Goal: Information Seeking & Learning: Check status

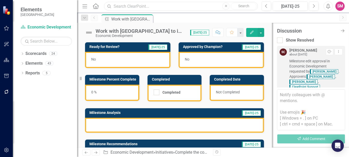
click at [207, 6] on input "text" at bounding box center [181, 6] width 154 height 9
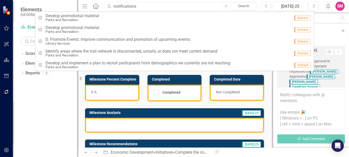
type input "notifications"
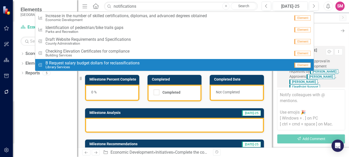
click at [56, 107] on div "Dropdown Scorecards 24 Dropdown [GEOGRAPHIC_DATA] Strategic Plan Animal Control…" at bounding box center [45, 104] width 64 height 108
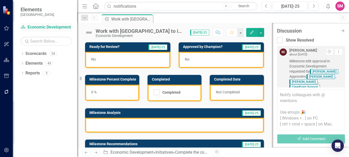
click at [47, 26] on link "Scorecard Economic Development" at bounding box center [46, 27] width 51 height 6
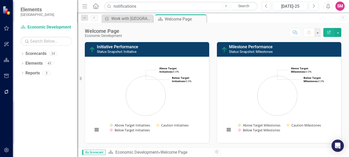
click at [331, 34] on button "Edit Report" at bounding box center [329, 32] width 11 height 9
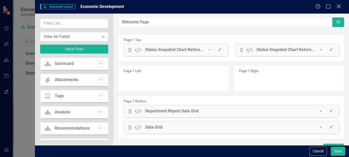
click at [339, 5] on icon "Close" at bounding box center [339, 6] width 6 height 5
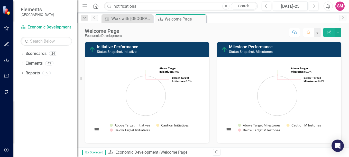
click at [318, 33] on button "button" at bounding box center [317, 32] width 7 height 9
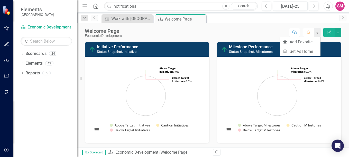
click at [318, 33] on button "button" at bounding box center [317, 32] width 7 height 9
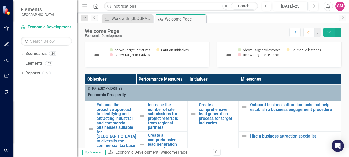
scroll to position [129, 0]
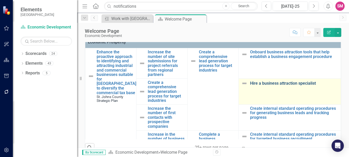
click at [252, 85] on link "Hire a business attraction specialist" at bounding box center [294, 83] width 88 height 5
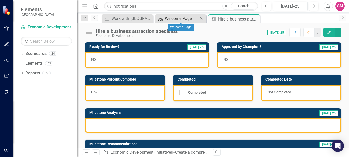
click at [183, 18] on div "Welcome Page" at bounding box center [182, 18] width 34 height 6
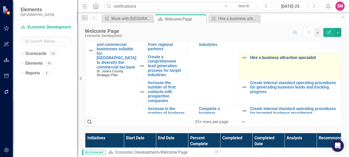
click at [265, 57] on link "Hire a business attraction specialist" at bounding box center [294, 58] width 88 height 5
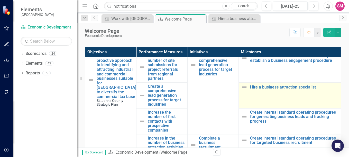
scroll to position [51, 0]
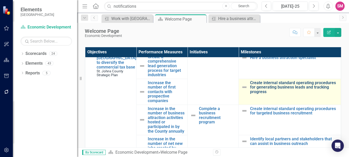
click at [257, 86] on link "Create internal standard operating procedures for generating business leads and…" at bounding box center [294, 88] width 88 height 14
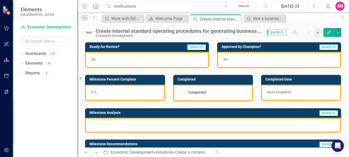
click at [93, 17] on icon "Previous" at bounding box center [94, 17] width 4 height 3
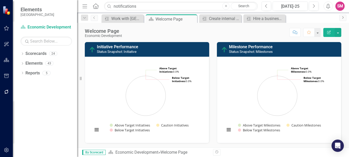
click at [343, 19] on icon at bounding box center [343, 17] width 1 height 3
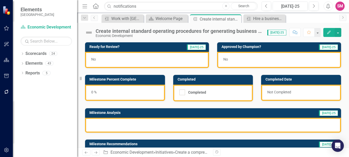
click at [98, 6] on icon "Home" at bounding box center [95, 5] width 7 height 5
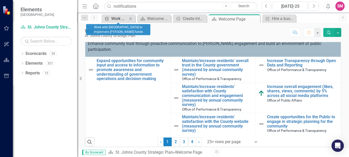
click at [124, 17] on div "Work with [GEOGRAPHIC_DATA] to implement [PERSON_NAME] funds" at bounding box center [119, 18] width 16 height 6
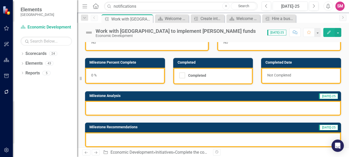
scroll to position [94, 0]
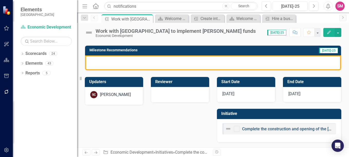
click at [269, 129] on link "Complete the construction and opening of the [GEOGRAPHIC_DATA] campus in [GEOGR…" at bounding box center [335, 129] width 186 height 5
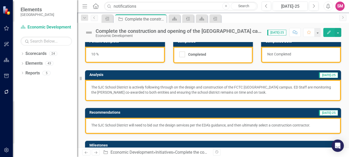
scroll to position [51, 0]
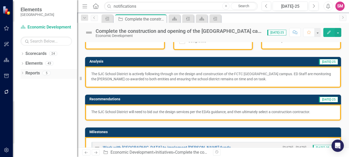
drag, startPoint x: 81, startPoint y: 78, endPoint x: 58, endPoint y: 76, distance: 22.2
click at [58, 76] on div "Elements St. Johns County Scorecard Economic Development Search Dropdown Scorec…" at bounding box center [38, 78] width 77 height 157
drag, startPoint x: 81, startPoint y: 79, endPoint x: 68, endPoint y: 78, distance: 12.9
click at [68, 78] on div "Elements St. Johns County Scorecard Economic Development Search Dropdown Scorec…" at bounding box center [38, 78] width 77 height 157
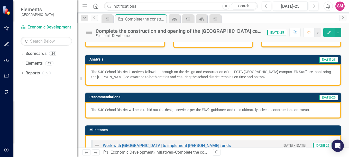
scroll to position [0, 0]
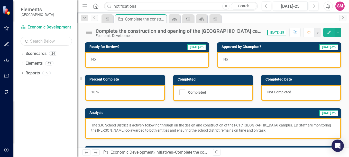
click at [52, 42] on input "text" at bounding box center [46, 41] width 51 height 9
type input "notifications"
click at [245, 5] on link "Search" at bounding box center [244, 6] width 26 height 7
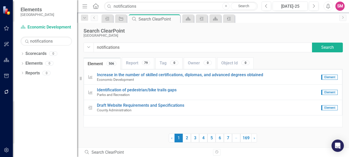
click at [342, 5] on div "SM" at bounding box center [340, 6] width 9 height 9
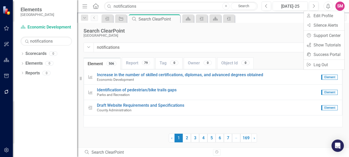
click at [270, 34] on div at bounding box center [300, 33] width 86 height 10
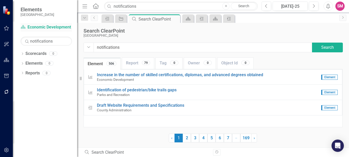
click at [44, 28] on link "Scorecard Economic Development" at bounding box center [46, 27] width 51 height 6
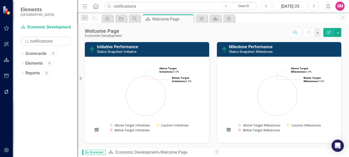
click at [330, 5] on icon "Alerts" at bounding box center [328, 6] width 5 height 5
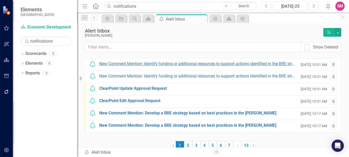
click at [188, 64] on div "New Comment Mention: Identify funding or additional resources to support action…" at bounding box center [197, 64] width 197 height 6
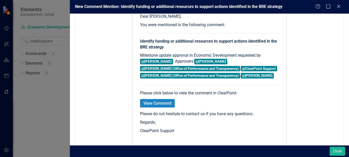
scroll to position [95, 0]
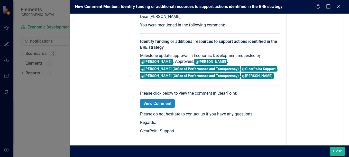
click at [161, 102] on link "View Comment" at bounding box center [157, 104] width 35 height 8
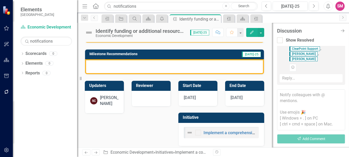
scroll to position [98, 0]
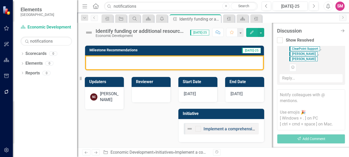
click at [214, 130] on link "Implement a comprehensive business retention strategy" at bounding box center [256, 129] width 104 height 5
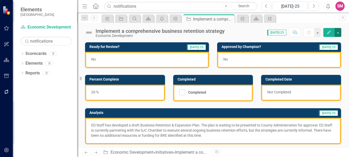
click at [337, 33] on button "button" at bounding box center [338, 32] width 7 height 9
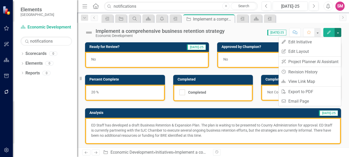
click at [337, 33] on button "button" at bounding box center [338, 32] width 7 height 9
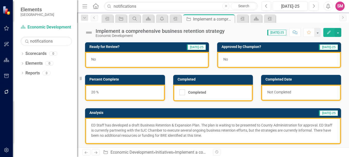
click at [228, 135] on p "ED Staff has developed a draft Business Retention & Expansion Plan. The plan is…" at bounding box center [213, 130] width 244 height 15
click at [323, 113] on span "[DATE]-25" at bounding box center [328, 114] width 19 height 6
click at [309, 33] on icon "Favorite" at bounding box center [309, 33] width 5 height 4
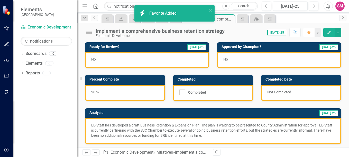
click at [308, 31] on icon "Favorite" at bounding box center [309, 33] width 5 height 4
click at [341, 33] on button "button" at bounding box center [338, 32] width 7 height 9
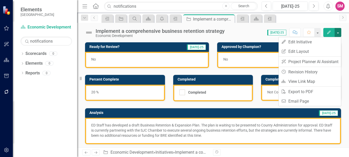
click at [339, 31] on button "button" at bounding box center [338, 32] width 7 height 9
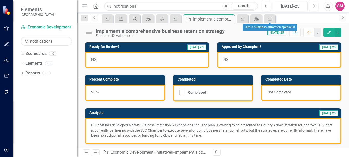
click at [273, 19] on icon "Milestone" at bounding box center [270, 19] width 5 height 4
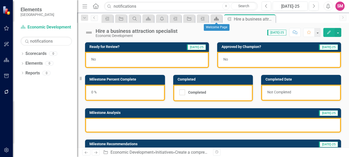
click at [214, 21] on div "Scorecard" at bounding box center [215, 18] width 7 height 6
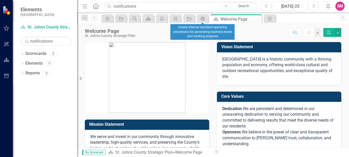
click at [204, 19] on icon "Milestone" at bounding box center [202, 19] width 5 height 4
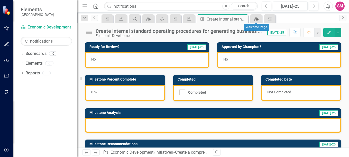
click at [254, 18] on div "Scorecard" at bounding box center [255, 18] width 7 height 6
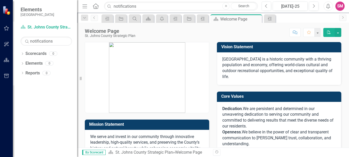
click at [328, 7] on icon "button" at bounding box center [329, 6] width 4 height 5
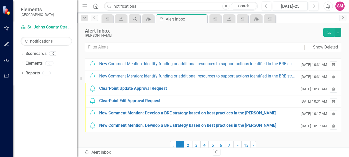
click at [154, 89] on div "ClearPoint Update Approval Request" at bounding box center [133, 89] width 68 height 6
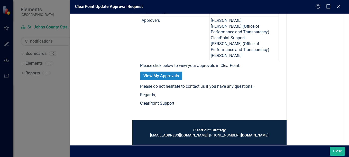
scroll to position [176, 0]
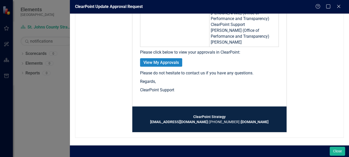
click at [160, 64] on link "View My Approvals" at bounding box center [161, 62] width 42 height 8
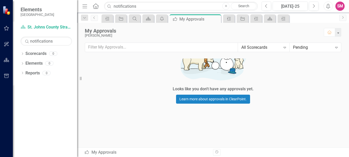
scroll to position [63, 0]
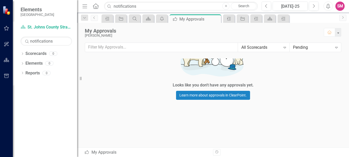
click at [337, 48] on icon at bounding box center [337, 48] width 3 height 2
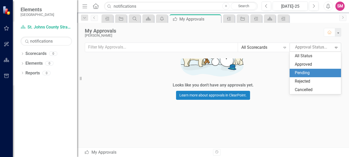
click at [307, 71] on div "Pending" at bounding box center [316, 73] width 43 height 6
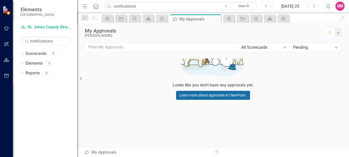
click at [210, 96] on link "Learn more about approvals in ClearPoint." at bounding box center [213, 95] width 74 height 9
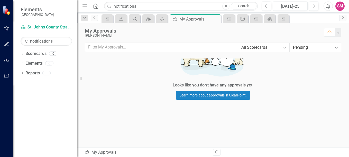
click at [333, 47] on div "Pending Expand" at bounding box center [315, 47] width 51 height 9
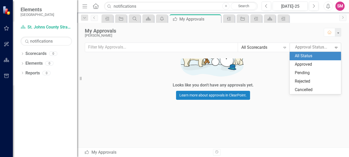
click at [308, 56] on div "All Status" at bounding box center [316, 56] width 43 height 6
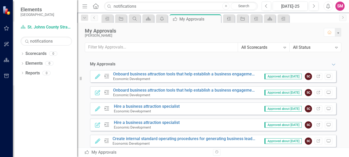
scroll to position [0, 0]
click at [327, 76] on icon "Preview" at bounding box center [329, 76] width 4 height 3
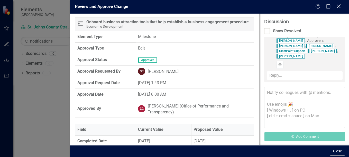
click at [340, 7] on icon "Close" at bounding box center [339, 6] width 6 height 5
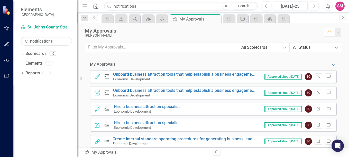
click at [327, 77] on icon "Preview" at bounding box center [329, 76] width 4 height 3
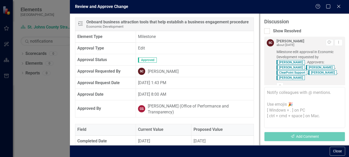
scroll to position [92, 0]
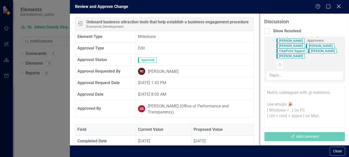
click at [339, 6] on icon at bounding box center [339, 6] width 4 height 4
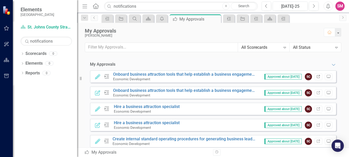
click at [317, 76] on icon "Link" at bounding box center [319, 76] width 4 height 3
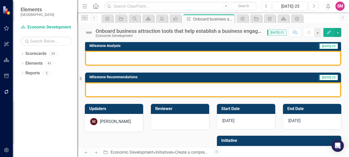
scroll to position [94, 0]
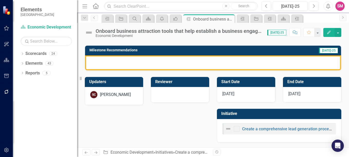
click at [228, 129] on img at bounding box center [228, 129] width 6 height 6
click at [259, 128] on link "Create a comprehensive lead generation process for target industries" at bounding box center [306, 129] width 129 height 5
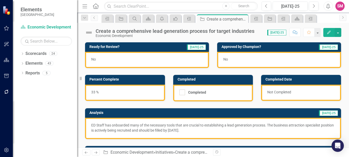
click at [331, 8] on icon "Alerts" at bounding box center [328, 6] width 5 height 5
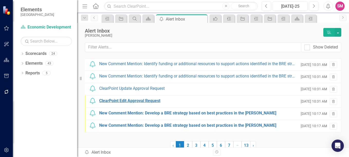
click at [149, 101] on div "ClearPoint Edit Approval Request" at bounding box center [129, 101] width 61 height 6
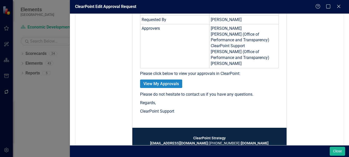
scroll to position [176, 0]
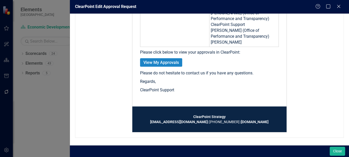
click at [159, 63] on link "View My Approvals" at bounding box center [161, 62] width 42 height 8
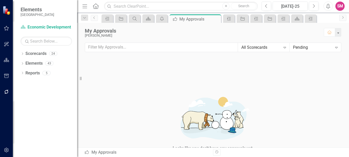
click at [334, 49] on icon "Expand" at bounding box center [336, 48] width 5 height 4
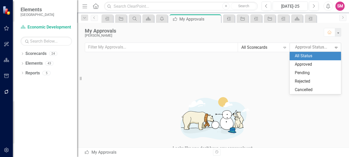
click at [310, 55] on div "All Status" at bounding box center [316, 56] width 43 height 6
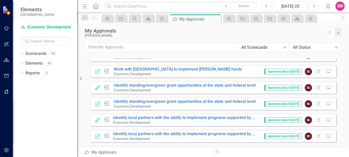
scroll to position [412, 0]
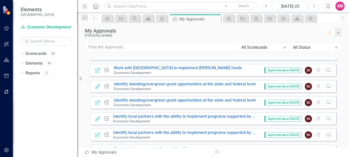
click at [157, 116] on div "Identify local partners with the ability to implement programs supported by gra…" at bounding box center [185, 117] width 144 height 5
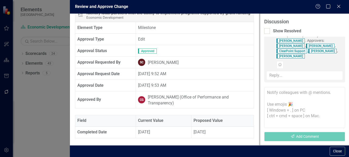
scroll to position [14, 0]
click at [340, 6] on icon at bounding box center [339, 6] width 4 height 4
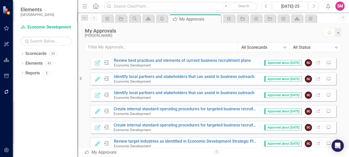
scroll to position [77, 0]
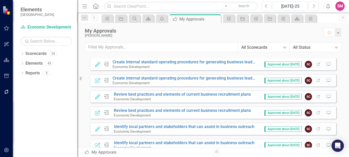
click at [328, 6] on icon "Alerts" at bounding box center [328, 6] width 5 height 5
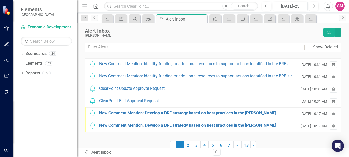
click at [128, 112] on div "New Comment Mention: Develop a BRE strategy based on best practices in the [PER…" at bounding box center [187, 114] width 177 height 6
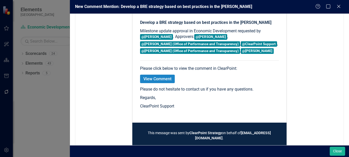
scroll to position [89, 0]
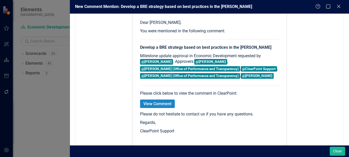
click at [150, 103] on link "View Comment" at bounding box center [157, 104] width 35 height 8
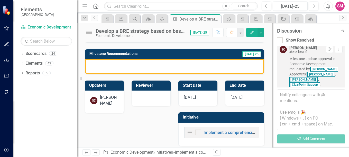
scroll to position [98, 0]
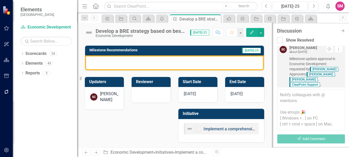
click at [210, 130] on link "Implement a comprehensive business retention strategy" at bounding box center [256, 129] width 104 height 5
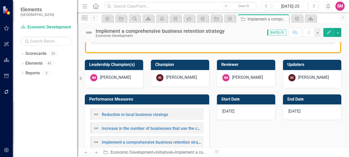
scroll to position [206, 0]
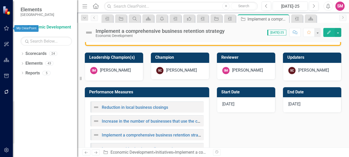
click at [7, 27] on icon "button" at bounding box center [6, 28] width 5 height 4
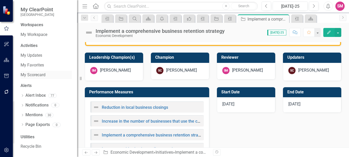
scroll to position [1, 0]
click at [44, 95] on link "Alert Inbox" at bounding box center [35, 96] width 20 height 6
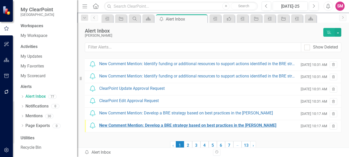
click at [144, 127] on div "New Comment Mention: Develop a BRE strategy based on best practices in the [PER…" at bounding box center [187, 126] width 177 height 6
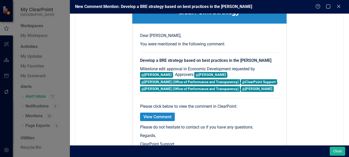
scroll to position [77, 0]
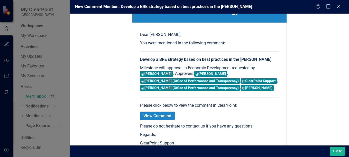
click at [160, 116] on link "View Comment" at bounding box center [157, 116] width 35 height 8
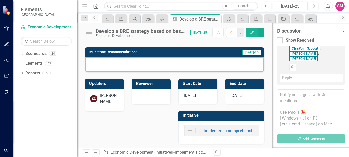
scroll to position [98, 0]
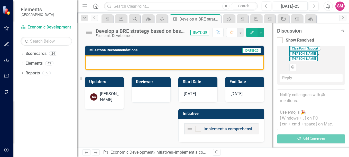
click at [208, 129] on link "Implement a comprehensive business retention strategy" at bounding box center [256, 129] width 104 height 5
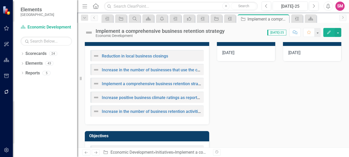
scroll to position [232, 0]
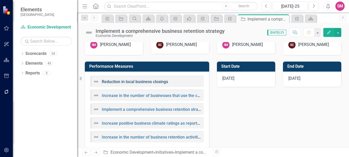
click at [104, 82] on link "Reduction in local business closings" at bounding box center [135, 82] width 66 height 5
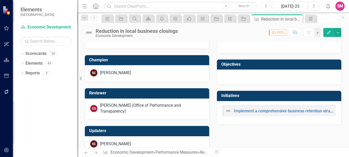
scroll to position [223, 0]
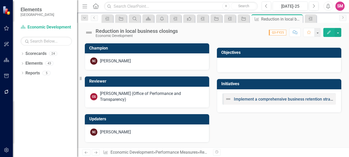
click at [244, 98] on link "Implement a comprehensive business retention strategy" at bounding box center [286, 99] width 104 height 5
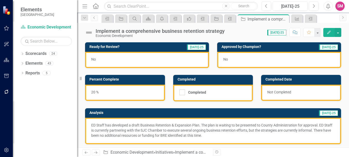
click at [68, 103] on div "Dropdown Scorecards 24 Dropdown [GEOGRAPHIC_DATA] Strategic Plan Animal Control…" at bounding box center [45, 104] width 64 height 108
click at [40, 109] on div "Dropdown Scorecards 24 Dropdown [GEOGRAPHIC_DATA] Strategic Plan Animal Control…" at bounding box center [45, 104] width 64 height 108
click at [340, 34] on button "button" at bounding box center [338, 32] width 7 height 9
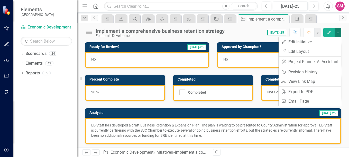
click at [340, 34] on button "button" at bounding box center [338, 32] width 7 height 9
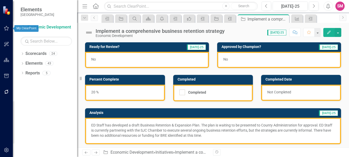
click at [7, 29] on icon "button" at bounding box center [6, 28] width 5 height 4
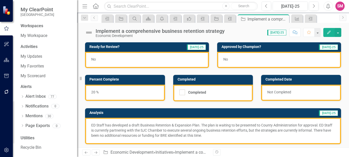
scroll to position [1, 0]
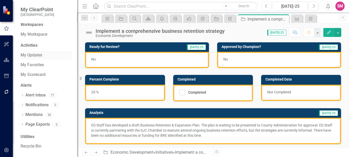
click at [28, 56] on link "My Updates" at bounding box center [46, 55] width 51 height 6
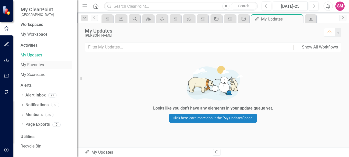
click at [38, 64] on link "My Favorites" at bounding box center [46, 65] width 51 height 6
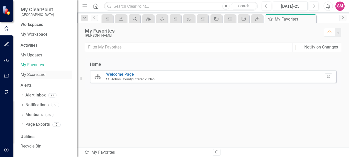
click at [32, 75] on link "My Scorecard" at bounding box center [46, 75] width 51 height 6
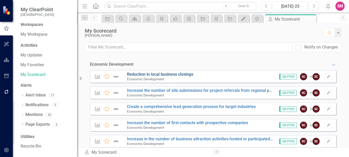
click at [167, 75] on link "Reduction in local business closings" at bounding box center [160, 74] width 66 height 5
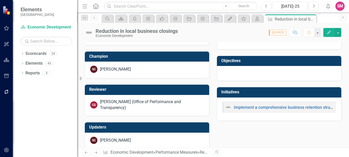
scroll to position [223, 0]
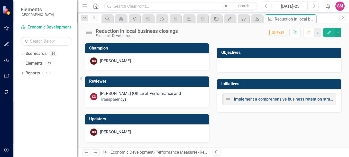
click at [258, 100] on link "Implement a comprehensive business retention strategy" at bounding box center [286, 99] width 104 height 5
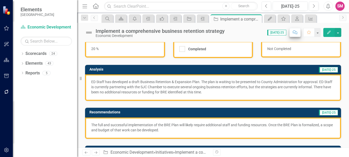
scroll to position [26, 0]
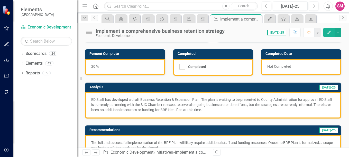
click at [329, 6] on icon "button" at bounding box center [329, 6] width 4 height 5
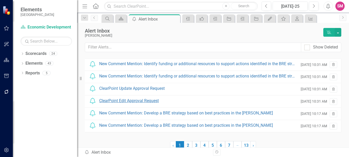
click at [109, 100] on div "ClearPoint Edit Approval Request" at bounding box center [129, 101] width 60 height 6
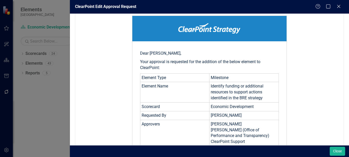
scroll to position [129, 0]
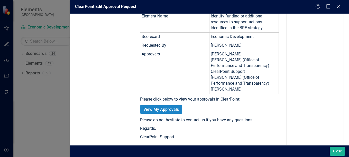
click at [164, 110] on link "View My Approvals" at bounding box center [161, 110] width 42 height 8
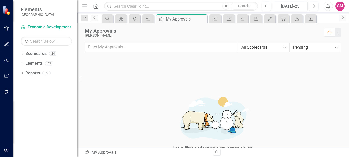
click at [337, 48] on icon at bounding box center [337, 48] width 3 height 2
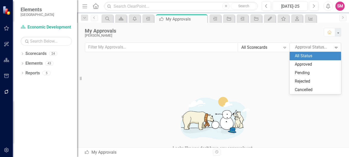
click at [314, 56] on div "All Status" at bounding box center [316, 56] width 43 height 6
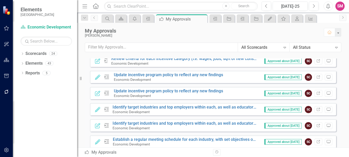
scroll to position [232, 0]
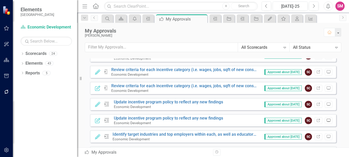
click at [327, 119] on icon "Preview" at bounding box center [329, 120] width 4 height 3
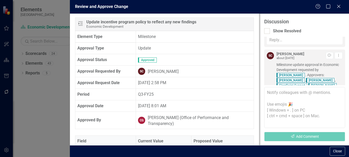
scroll to position [66, 0]
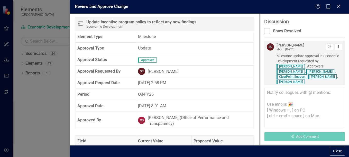
click at [273, 92] on textarea at bounding box center [305, 107] width 81 height 41
click at [337, 46] on icon "Dropdown Menu" at bounding box center [339, 46] width 4 height 3
click at [328, 47] on icon "Resolve" at bounding box center [330, 46] width 4 height 3
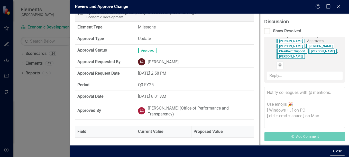
scroll to position [0, 0]
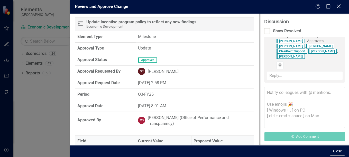
click at [341, 6] on icon "Close" at bounding box center [339, 6] width 6 height 5
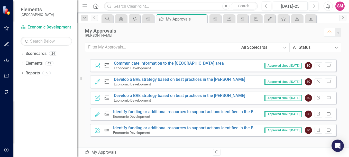
scroll to position [548, 0]
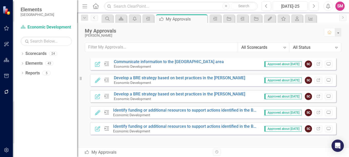
click at [126, 126] on div "Identify funding or additional resources to support actions identified in the B…" at bounding box center [185, 127] width 144 height 5
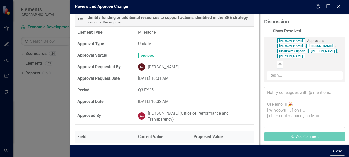
scroll to position [0, 0]
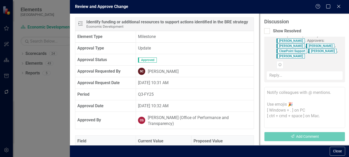
click at [23, 136] on div "Review and Approve Change Help Maximize Close Milestone Identify funding or add…" at bounding box center [174, 78] width 349 height 157
click at [339, 7] on icon "Close" at bounding box center [339, 6] width 6 height 5
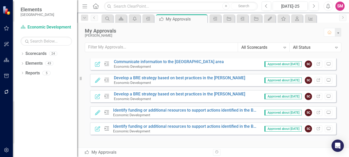
click at [285, 47] on icon at bounding box center [285, 48] width 3 height 2
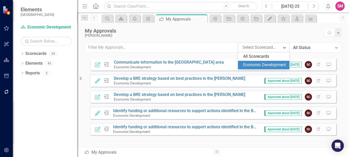
click at [337, 48] on icon "Expand" at bounding box center [336, 48] width 5 height 4
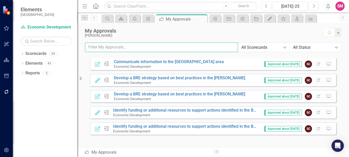
click at [155, 48] on input "text" at bounding box center [161, 48] width 153 height 10
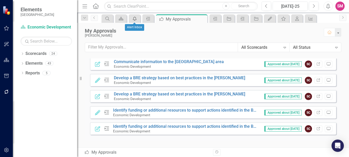
click at [136, 19] on icon "icon.alertInbox" at bounding box center [134, 19] width 5 height 4
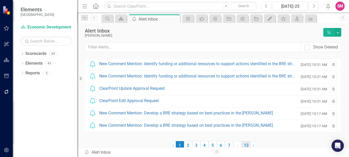
click at [245, 146] on link "13" at bounding box center [246, 146] width 9 height 9
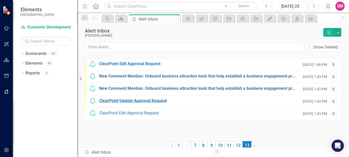
click at [120, 101] on div "ClearPoint Update Approval Request" at bounding box center [133, 101] width 68 height 6
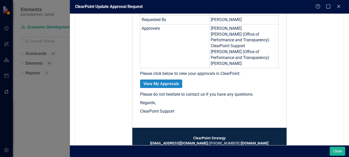
scroll to position [176, 0]
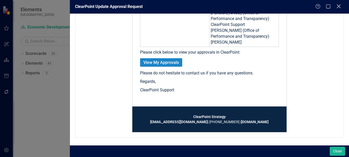
click at [338, 6] on icon "Close" at bounding box center [339, 6] width 6 height 5
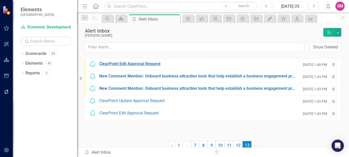
click at [140, 64] on div "ClearPoint Edit Approval Request" at bounding box center [129, 64] width 61 height 6
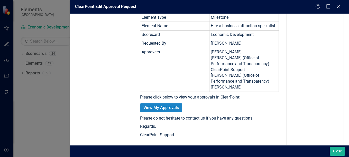
scroll to position [129, 0]
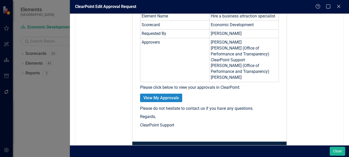
click at [36, 111] on div "ClearPoint Edit Approval Request Help Maximize Close From [EMAIL_ADDRESS][DOMAI…" at bounding box center [174, 78] width 349 height 157
click at [340, 4] on icon "Close" at bounding box center [339, 6] width 6 height 5
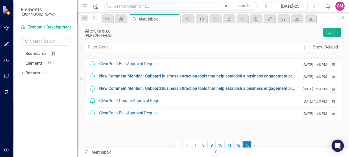
click at [23, 127] on div "Dropdown Scorecards 24 Dropdown [GEOGRAPHIC_DATA] Strategic Plan Animal Control…" at bounding box center [45, 104] width 64 height 108
